Goal: Transaction & Acquisition: Obtain resource

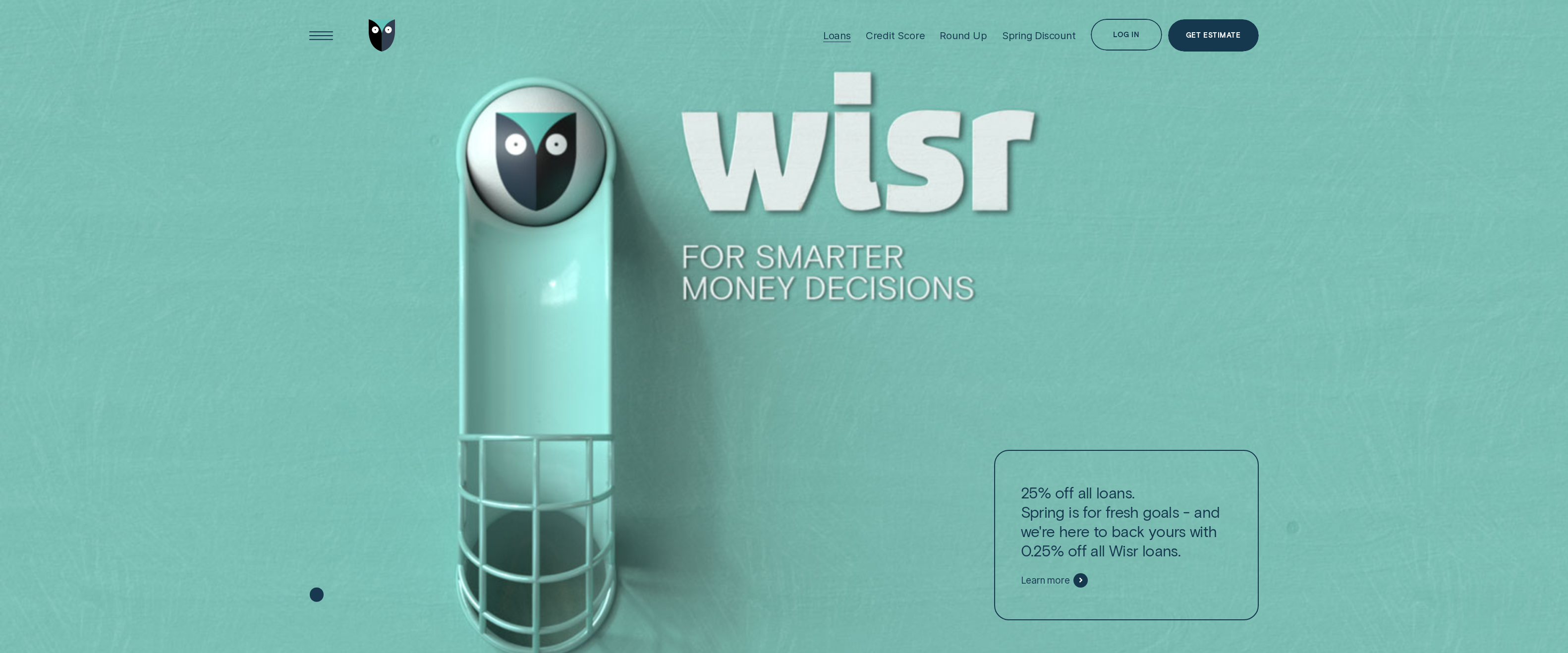
click at [832, 35] on div "Loans" at bounding box center [836, 35] width 27 height 13
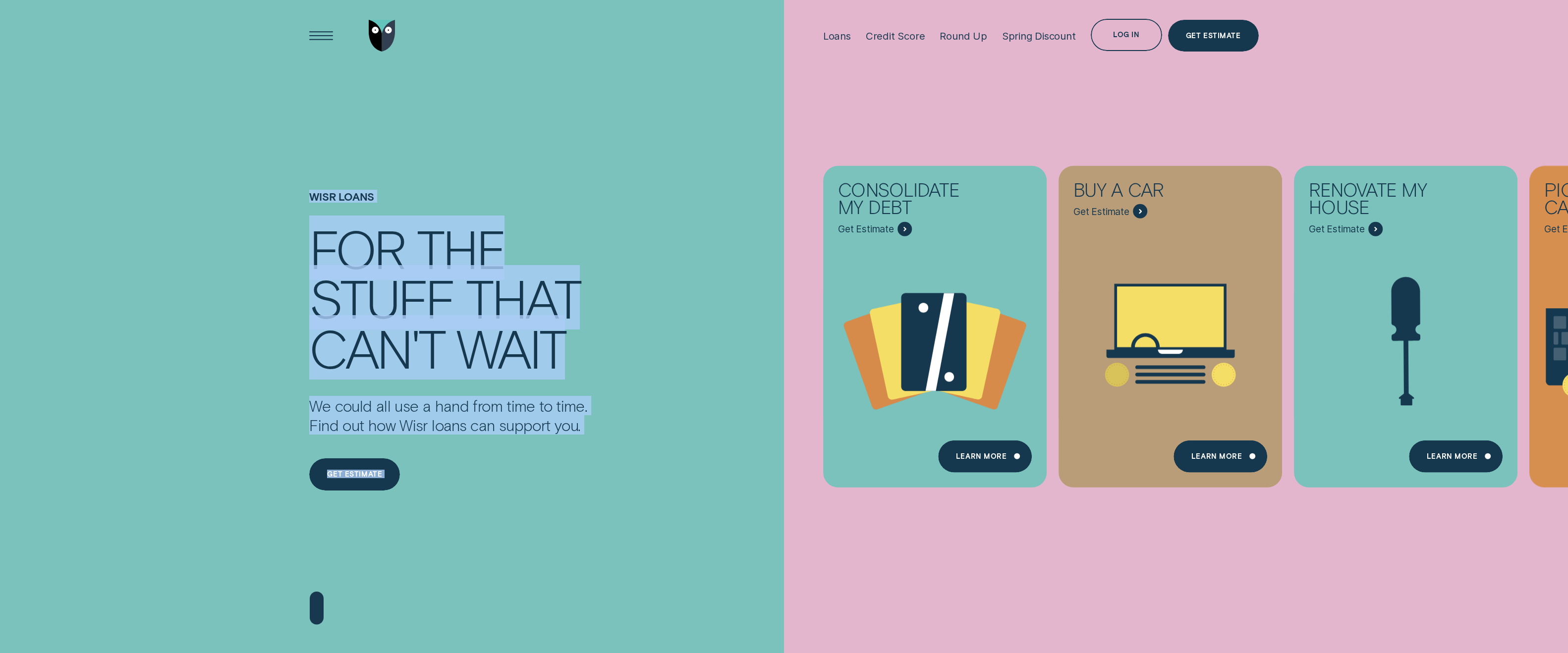
drag, startPoint x: 1472, startPoint y: 120, endPoint x: 1519, endPoint y: 129, distance: 47.9
click at [1563, 129] on div "Consolidate my debt Get Estimate Loans - Debt Consolidation Learn more Learn mo…" at bounding box center [1567, 326] width 1568 height 653
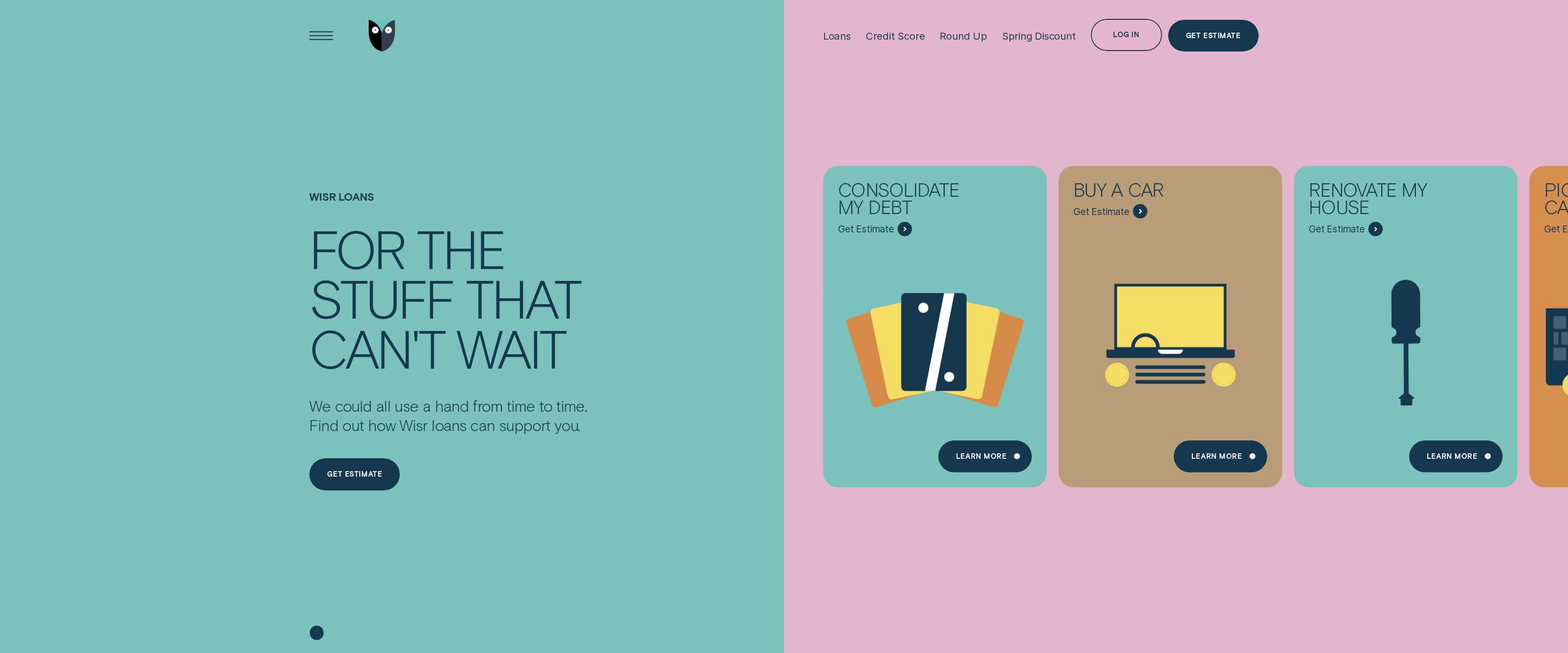
click at [1522, 626] on div "Consolidate my debt Get Estimate Loans - Debt Consolidation Learn more Learn mo…" at bounding box center [1567, 326] width 1568 height 653
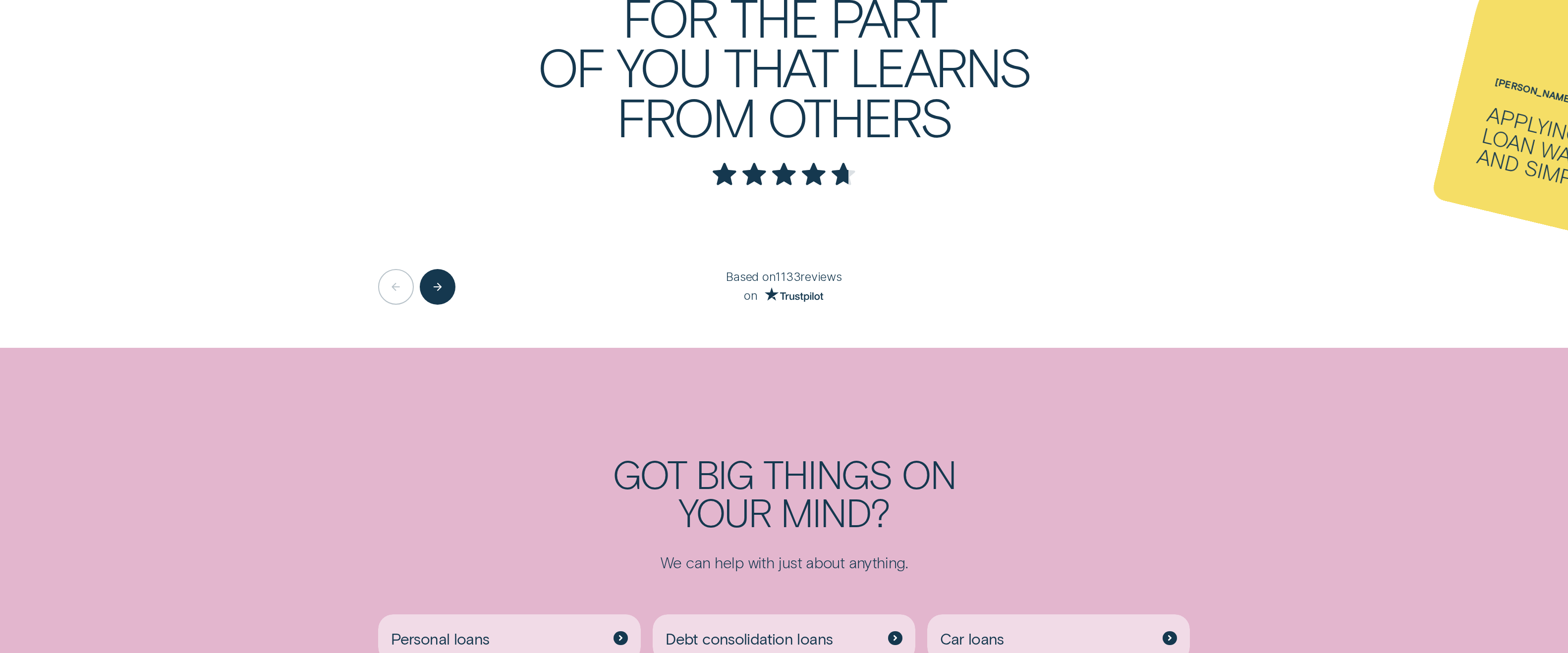
scroll to position [2873, 0]
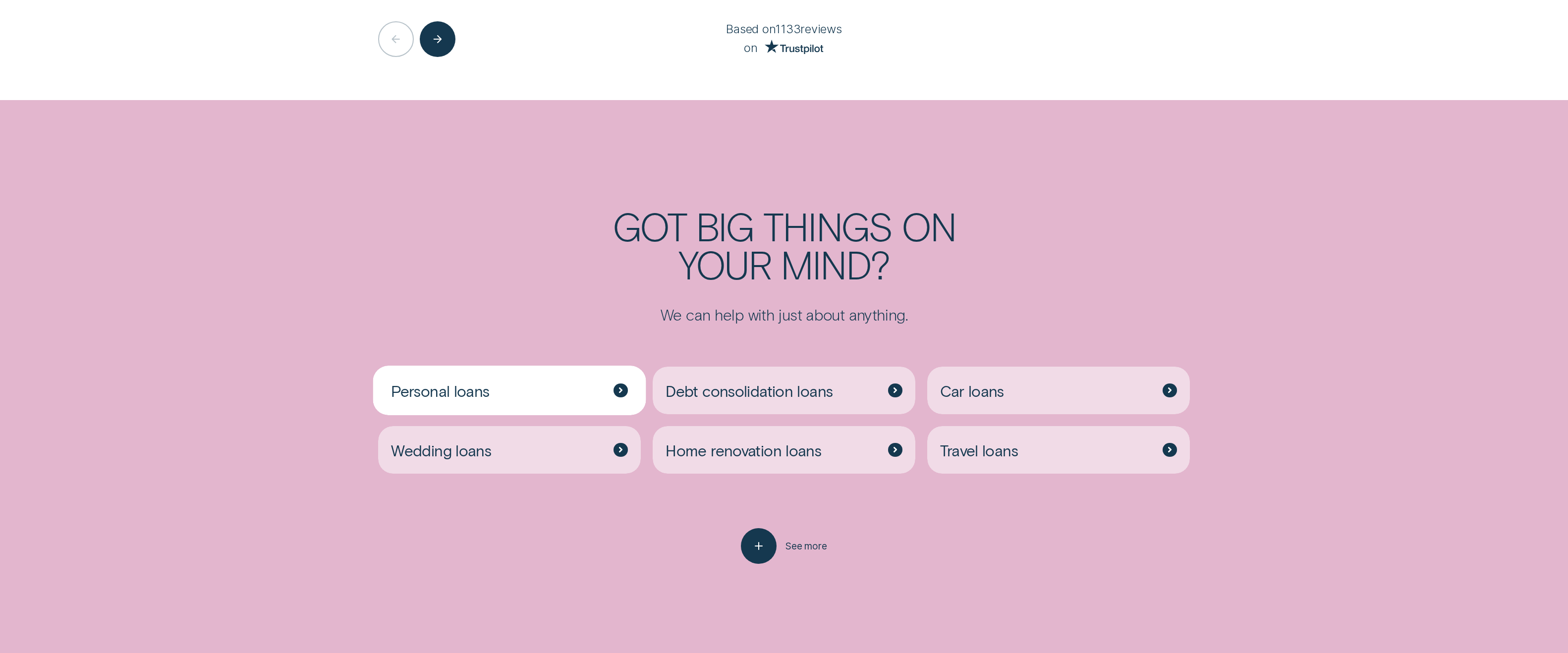
click at [520, 399] on div "Personal loans" at bounding box center [509, 390] width 263 height 47
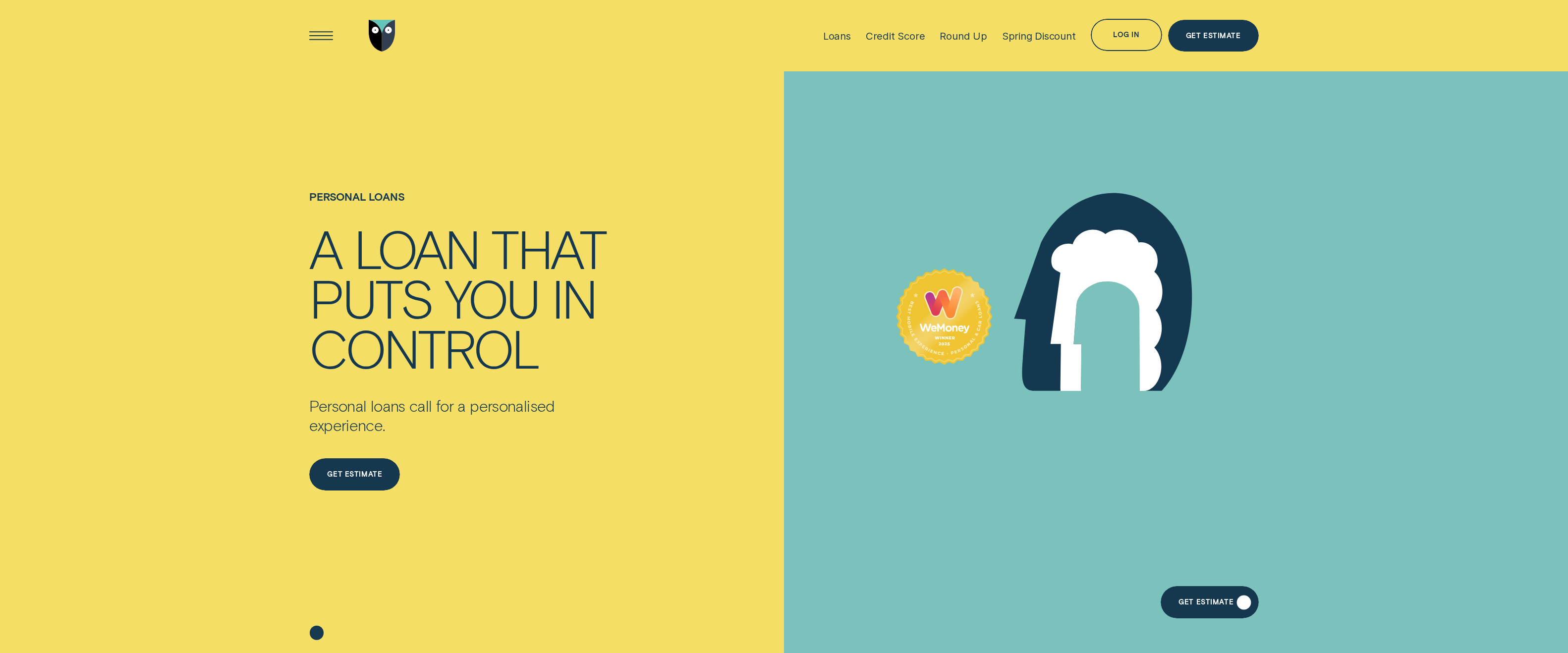
click at [1197, 600] on div "Get Estimate" at bounding box center [1206, 604] width 55 height 7
